Goal: Check status: Check status

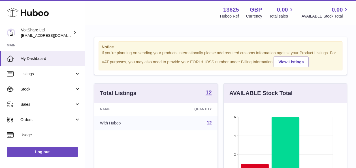
click at [187, 10] on div "Menu Huboo 13625 Huboo Ref GBP Currency 0.00 Total sales 0.00 AVAILABLE Stock T…" at bounding box center [221, 12] width 258 height 13
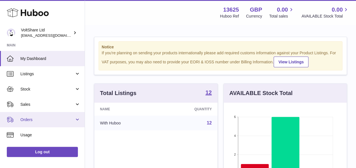
click at [38, 118] on span "Orders" at bounding box center [47, 119] width 54 height 5
click at [31, 120] on span "Orders" at bounding box center [47, 119] width 54 height 5
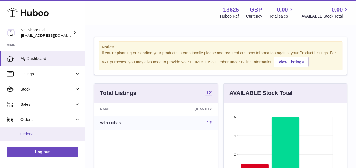
click at [29, 132] on span "Orders" at bounding box center [50, 134] width 60 height 5
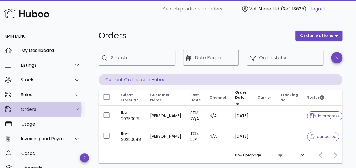
click at [40, 110] on div "Orders" at bounding box center [44, 109] width 46 height 5
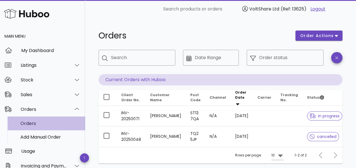
click at [37, 123] on div "Orders" at bounding box center [50, 123] width 60 height 5
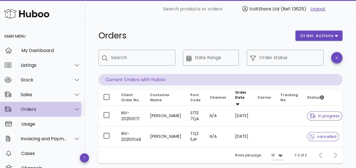
click at [75, 111] on div at bounding box center [76, 109] width 7 height 5
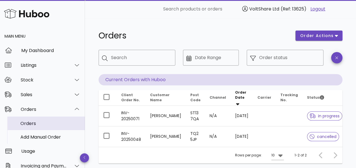
click at [30, 122] on div "Orders" at bounding box center [50, 123] width 60 height 5
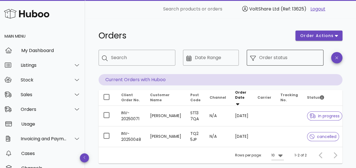
click at [276, 58] on input "Order status" at bounding box center [289, 57] width 61 height 9
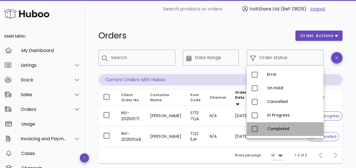
click at [271, 128] on div "Completed" at bounding box center [293, 129] width 52 height 5
type input "**********"
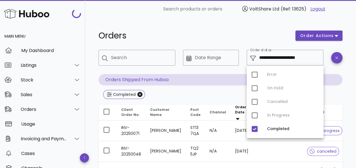
click at [242, 29] on div "Orders" at bounding box center [193, 35] width 197 height 17
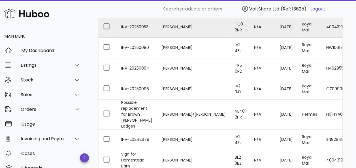
scroll to position [113, 0]
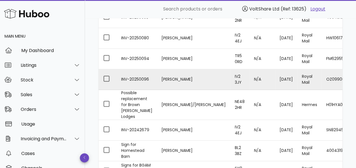
click at [250, 81] on td "N/A" at bounding box center [263, 79] width 26 height 21
